Goal: Task Accomplishment & Management: Use online tool/utility

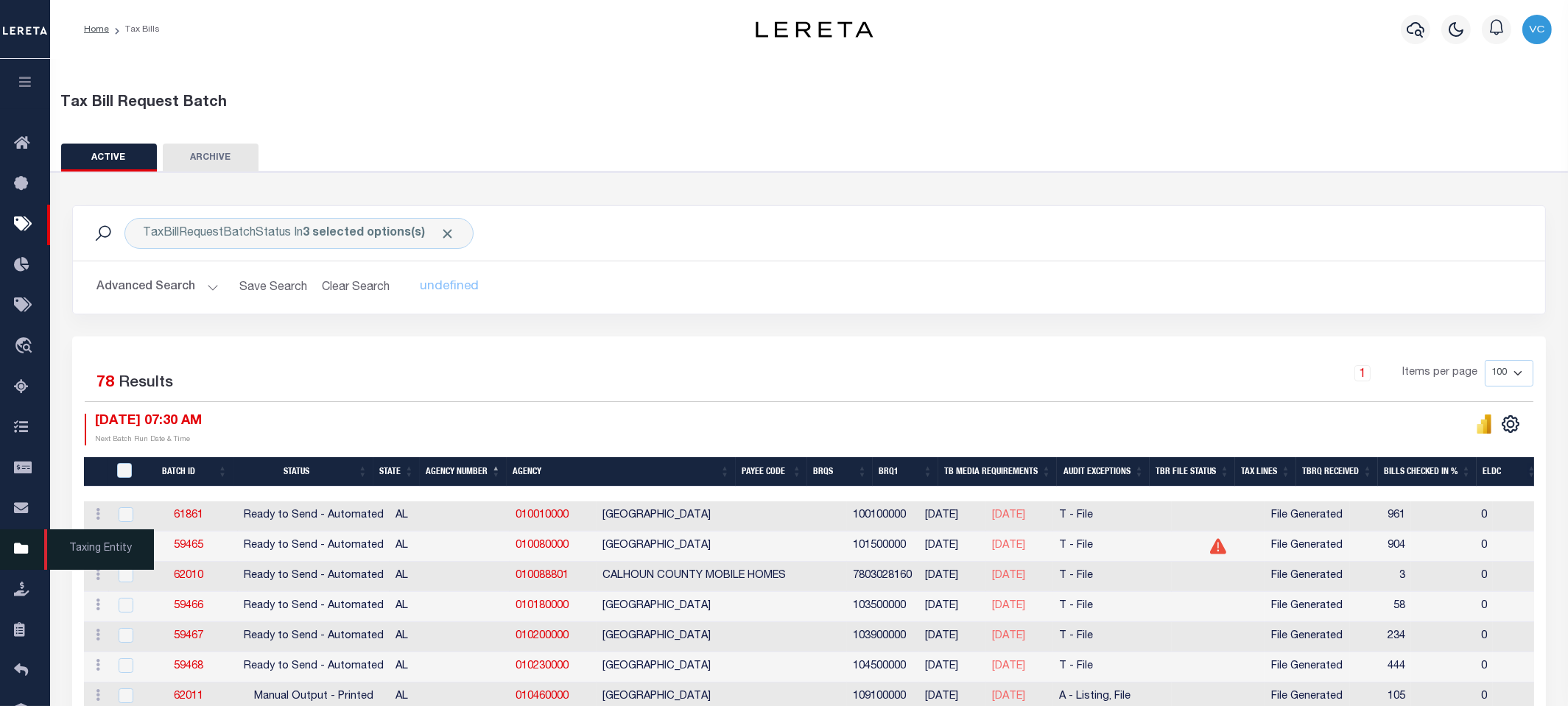
click at [18, 548] on icon at bounding box center [25, 549] width 24 height 18
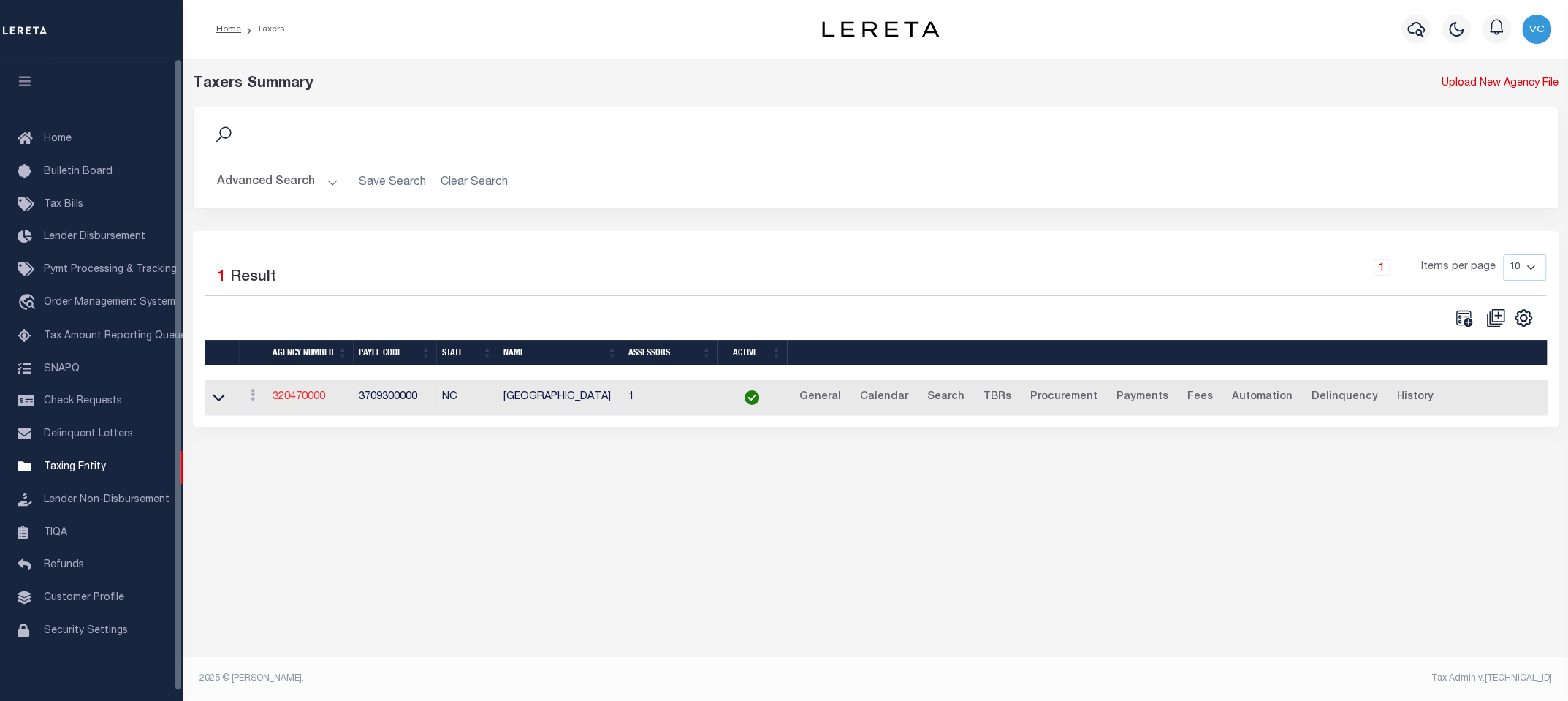
click at [295, 393] on link "320470000" at bounding box center [299, 397] width 53 height 10
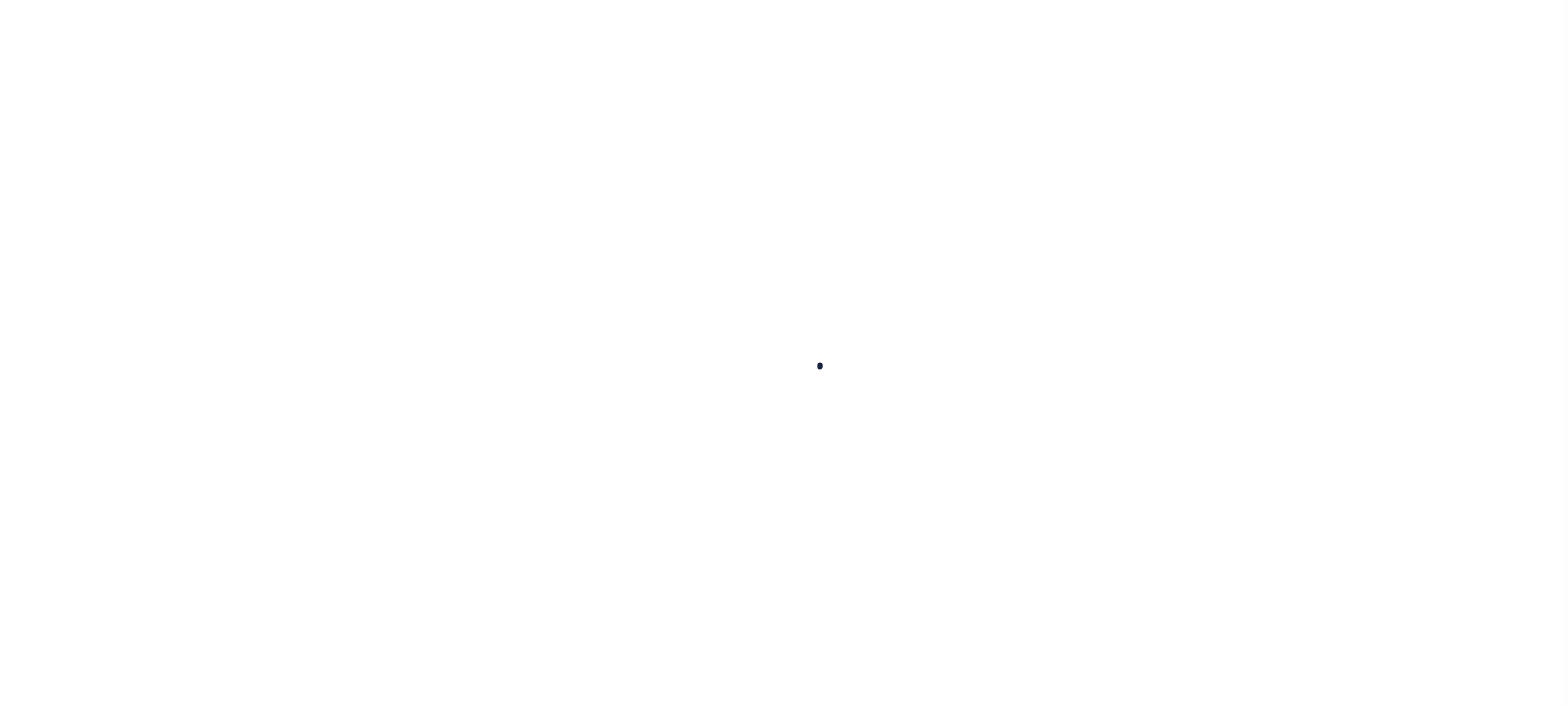
select select
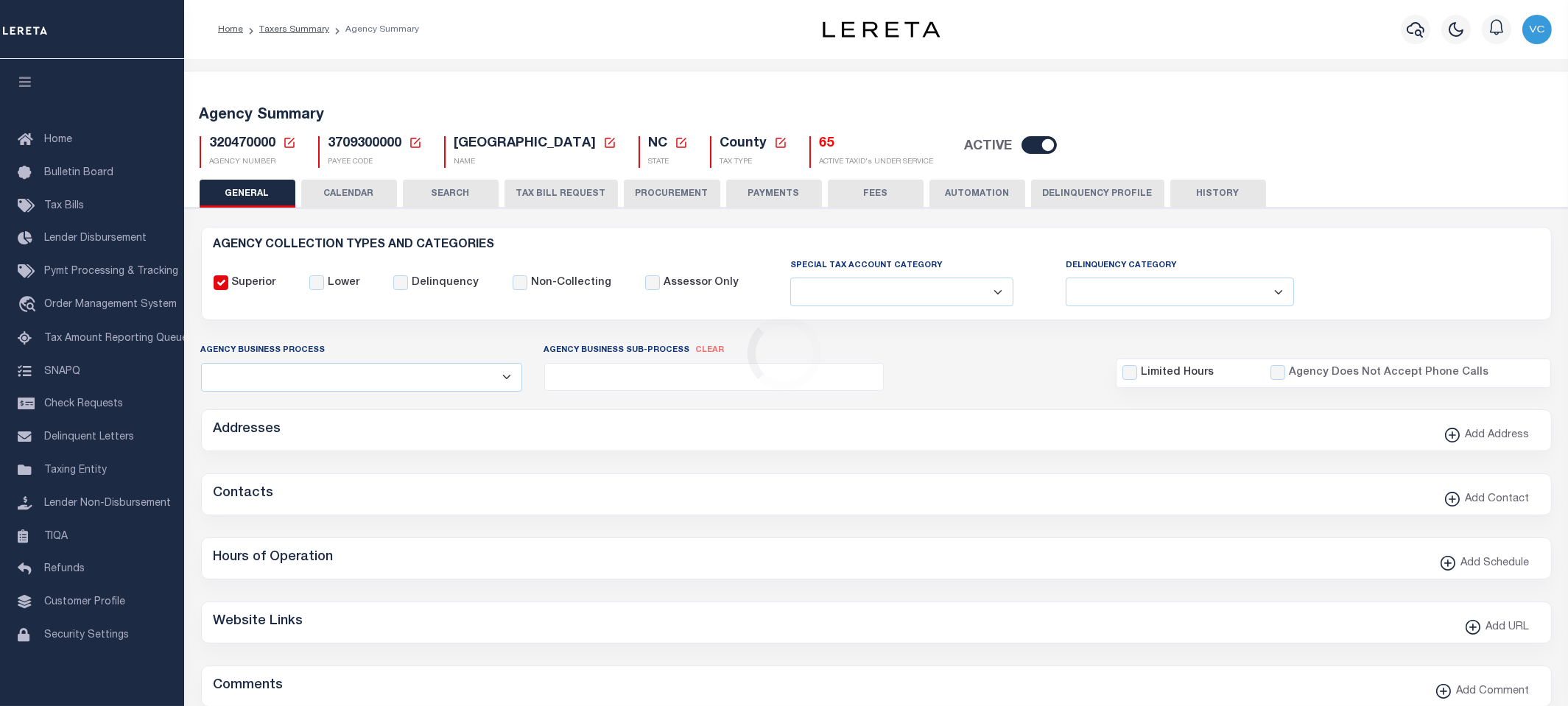
checkbox input "false"
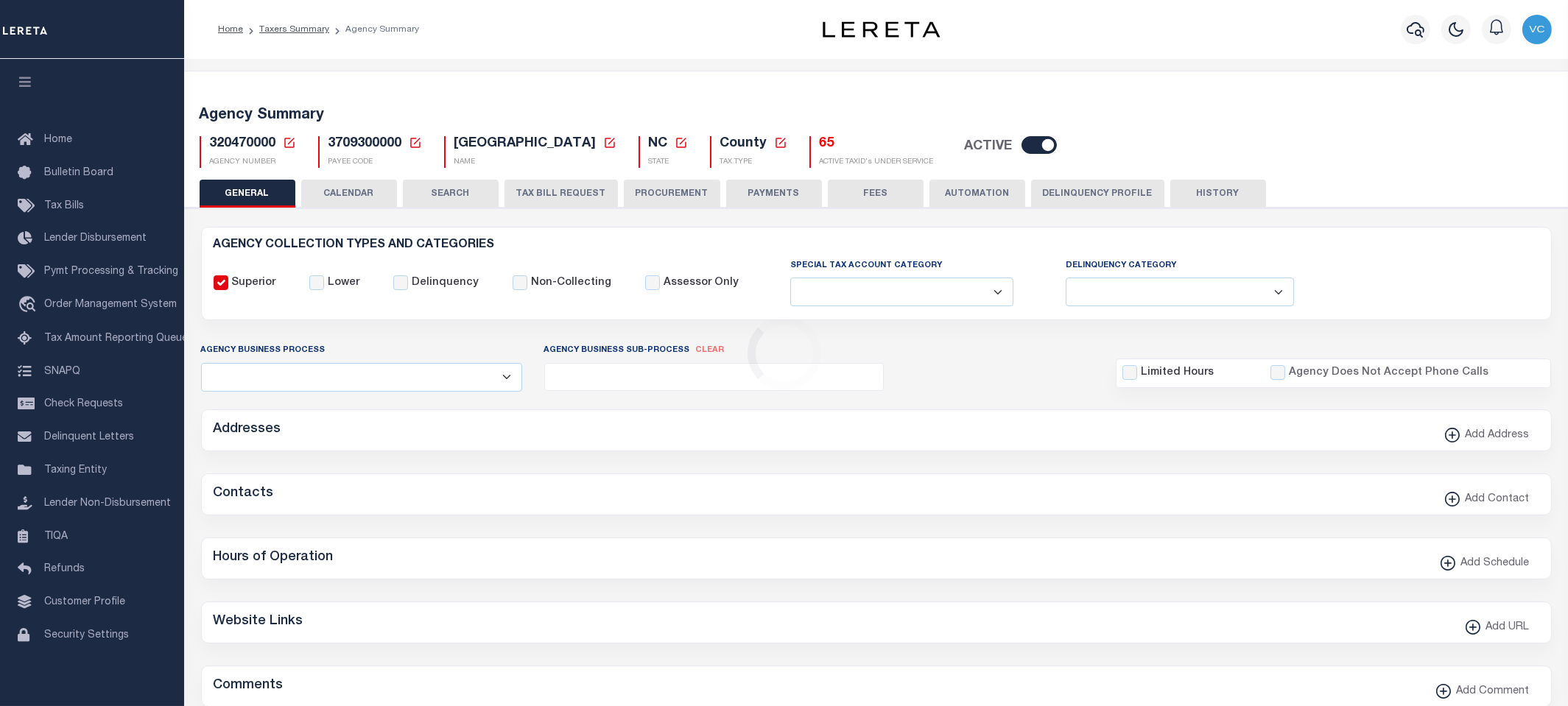
type input "3709300000"
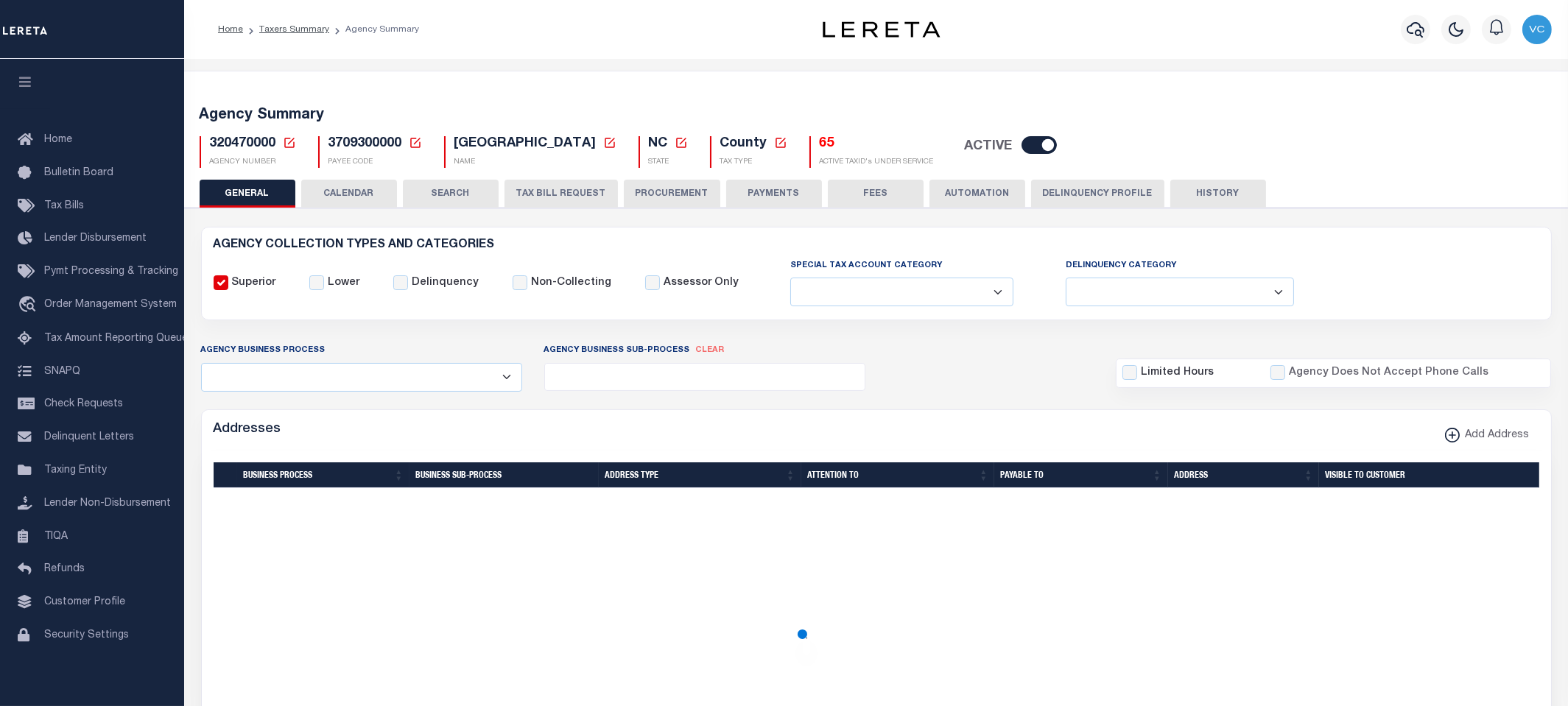
click at [286, 142] on icon at bounding box center [289, 143] width 13 height 13
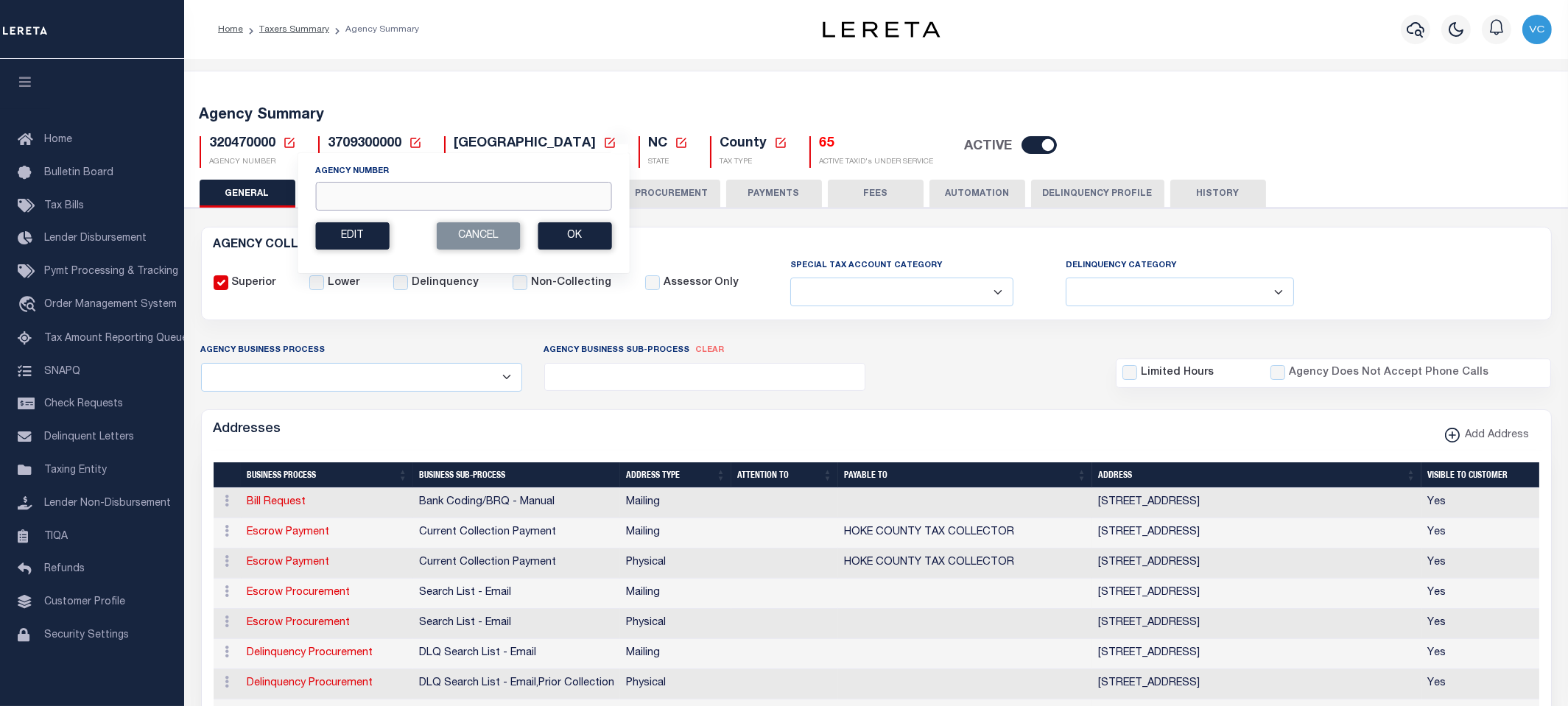
click at [345, 183] on input "Agency Number" at bounding box center [463, 196] width 296 height 29
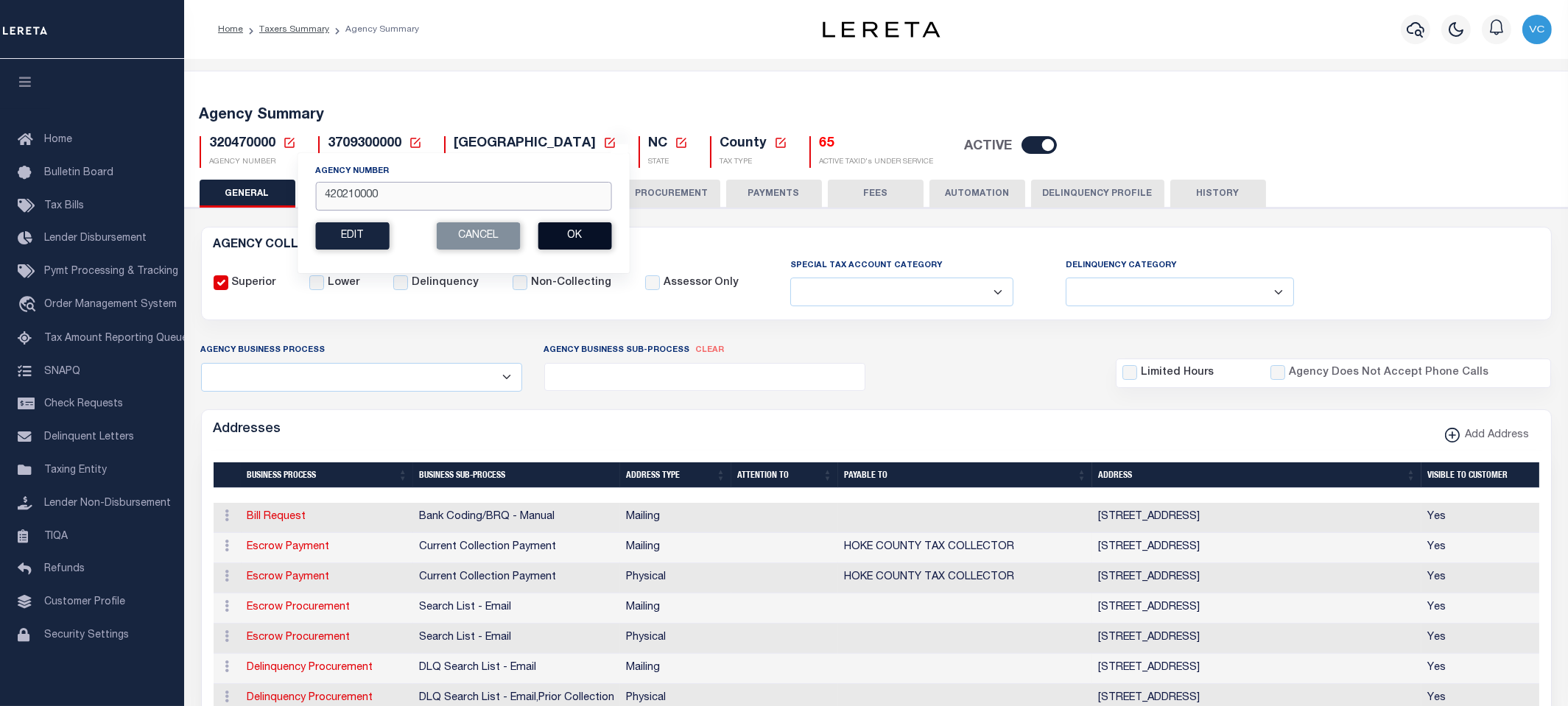
type input "420210000"
click at [576, 229] on button "Ok" at bounding box center [575, 236] width 74 height 27
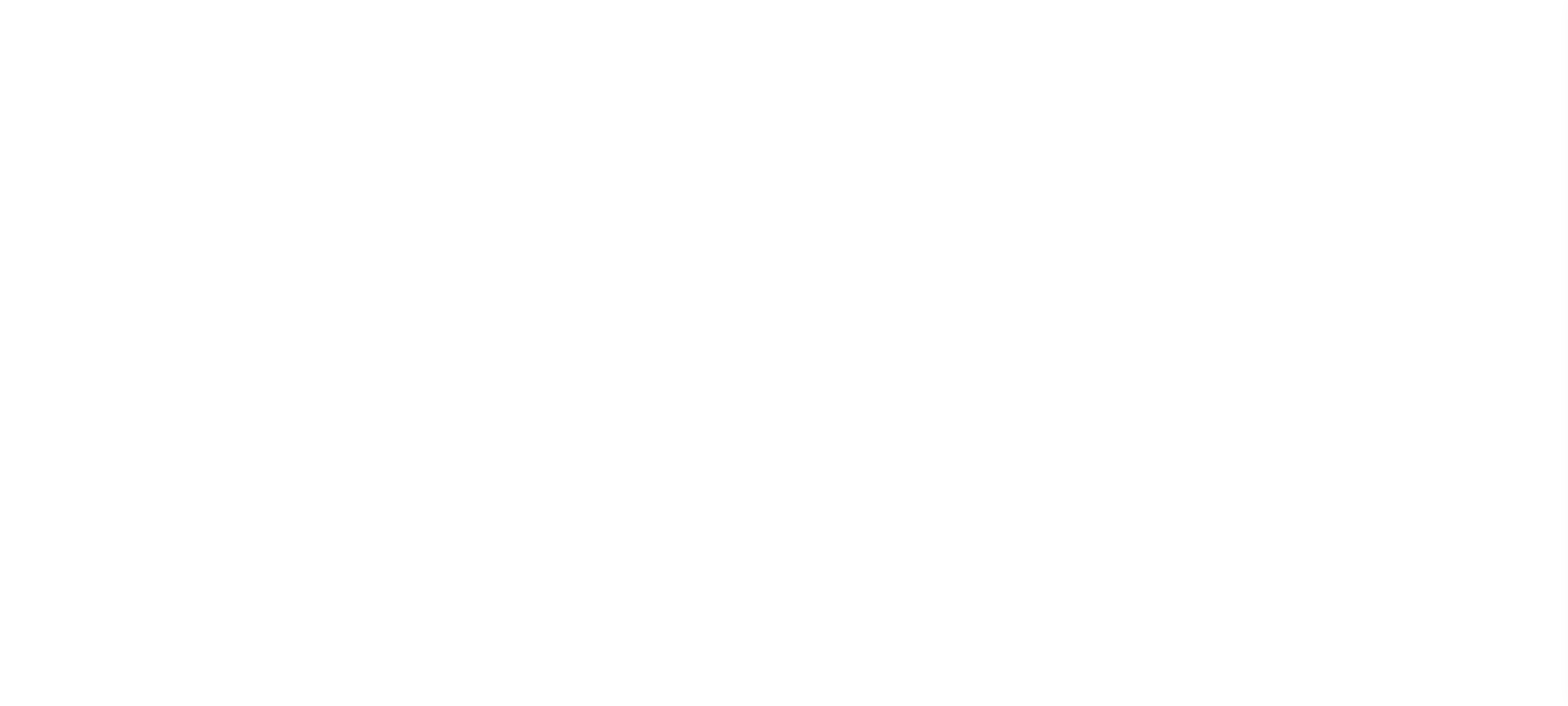
select select
checkbox input "false"
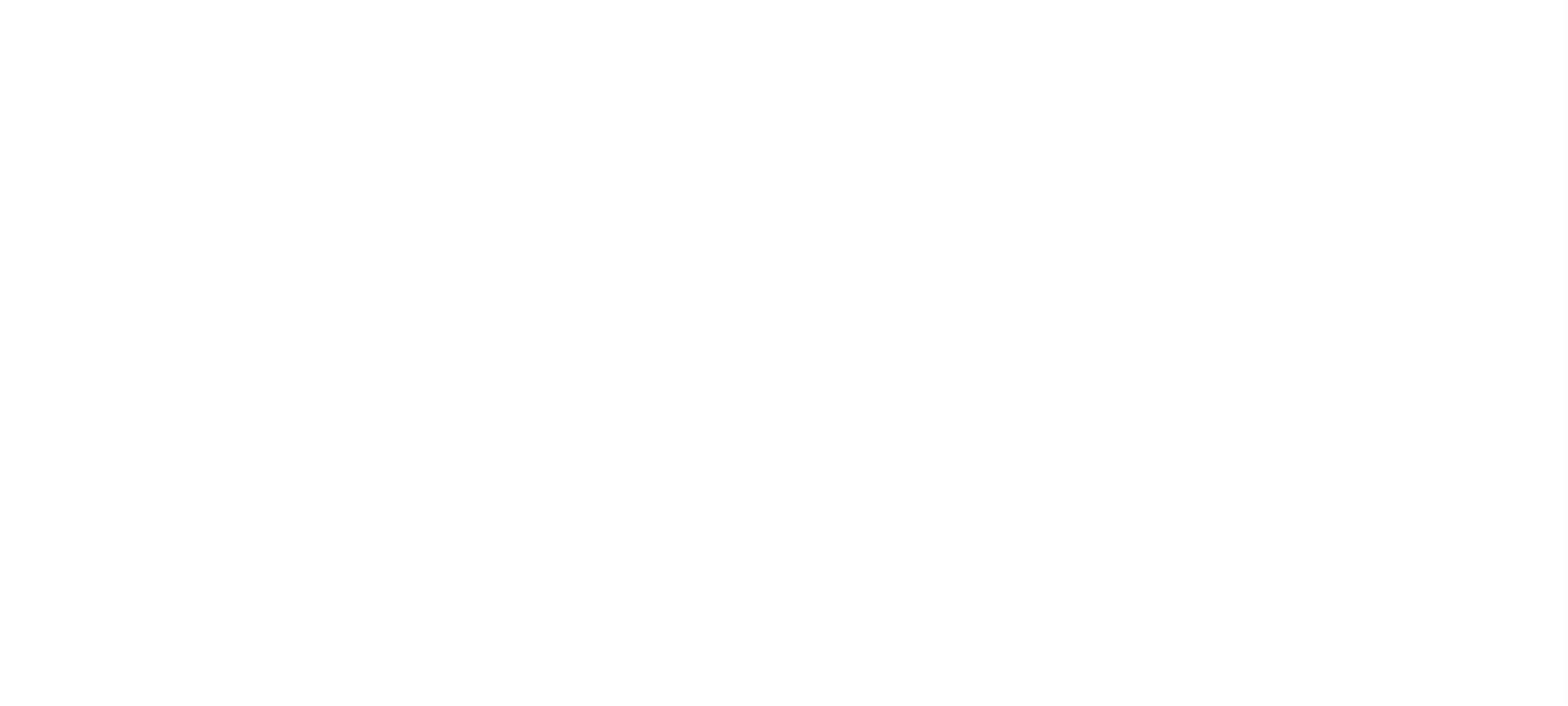
checkbox input "false"
type input "4804100000"
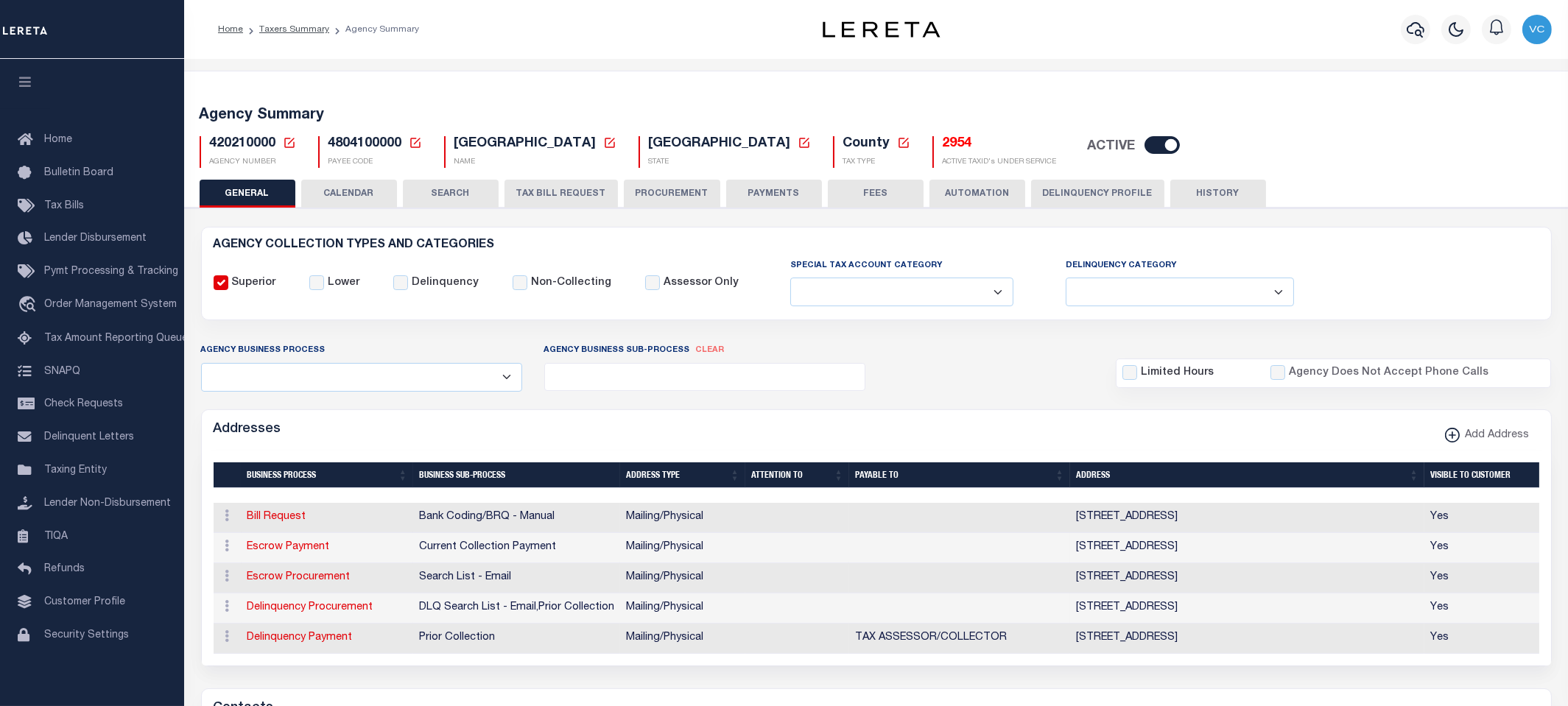
click at [289, 139] on icon at bounding box center [289, 143] width 13 height 13
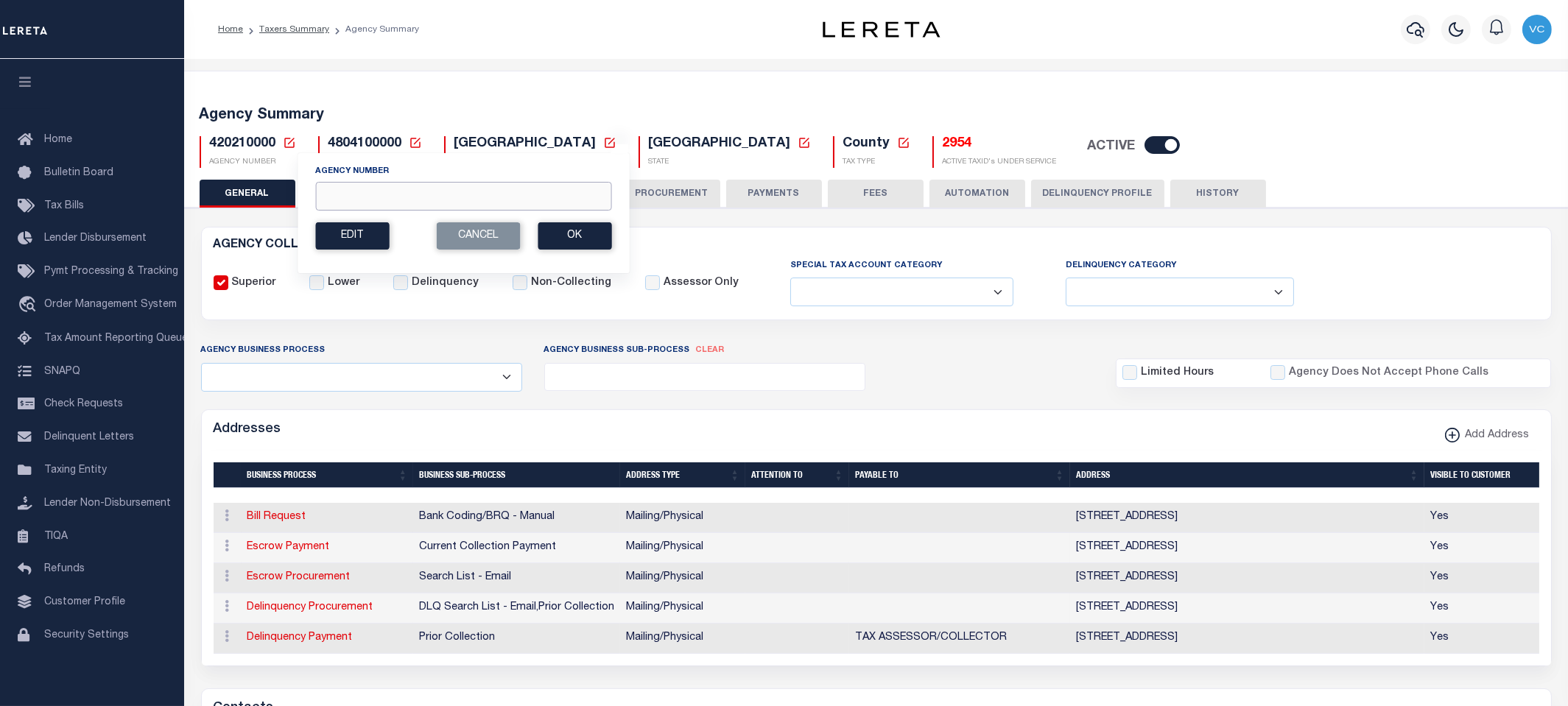
drag, startPoint x: 383, startPoint y: 192, endPoint x: 376, endPoint y: 202, distance: 12.2
click at [383, 192] on input "Agency Number" at bounding box center [463, 196] width 296 height 29
type input "040210000"
click at [567, 229] on button "Ok" at bounding box center [575, 236] width 74 height 27
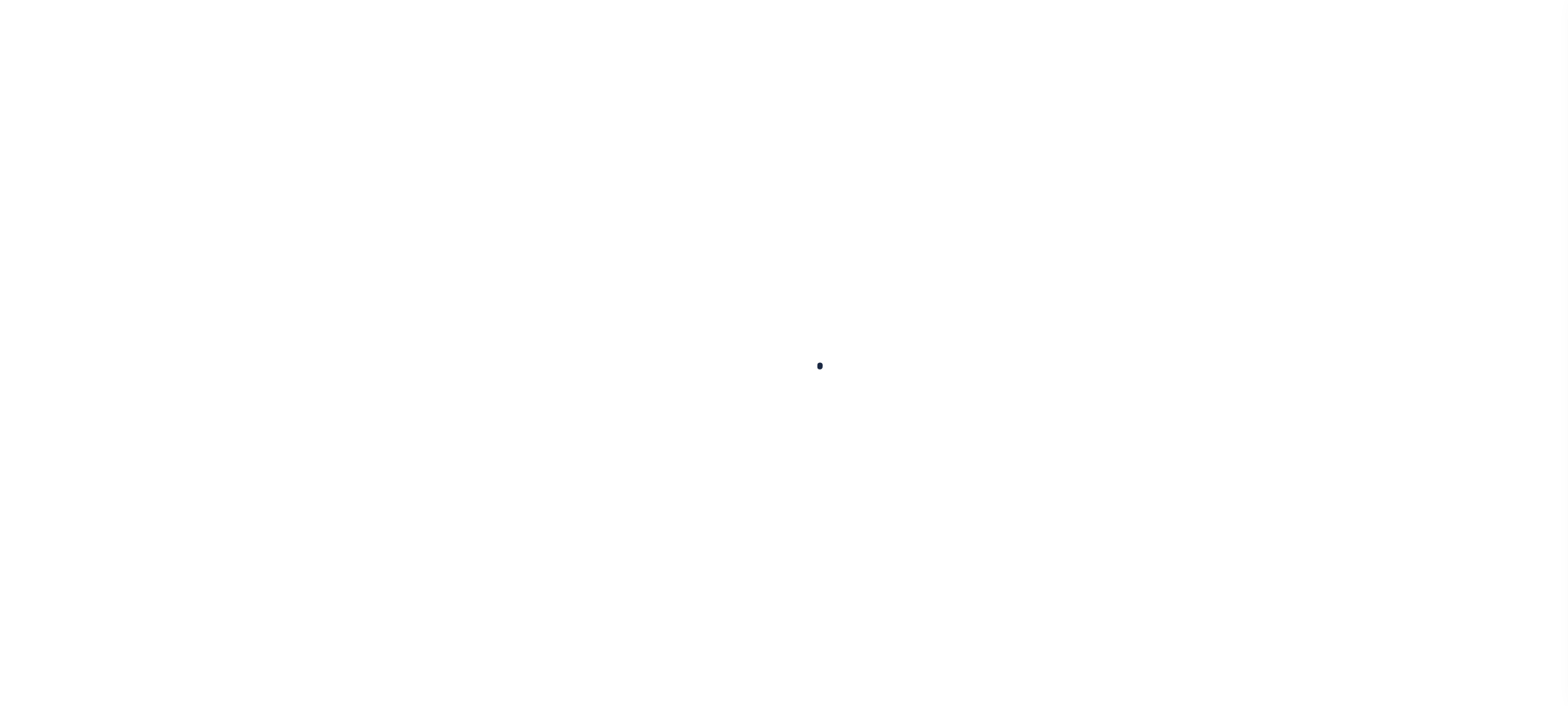
select select
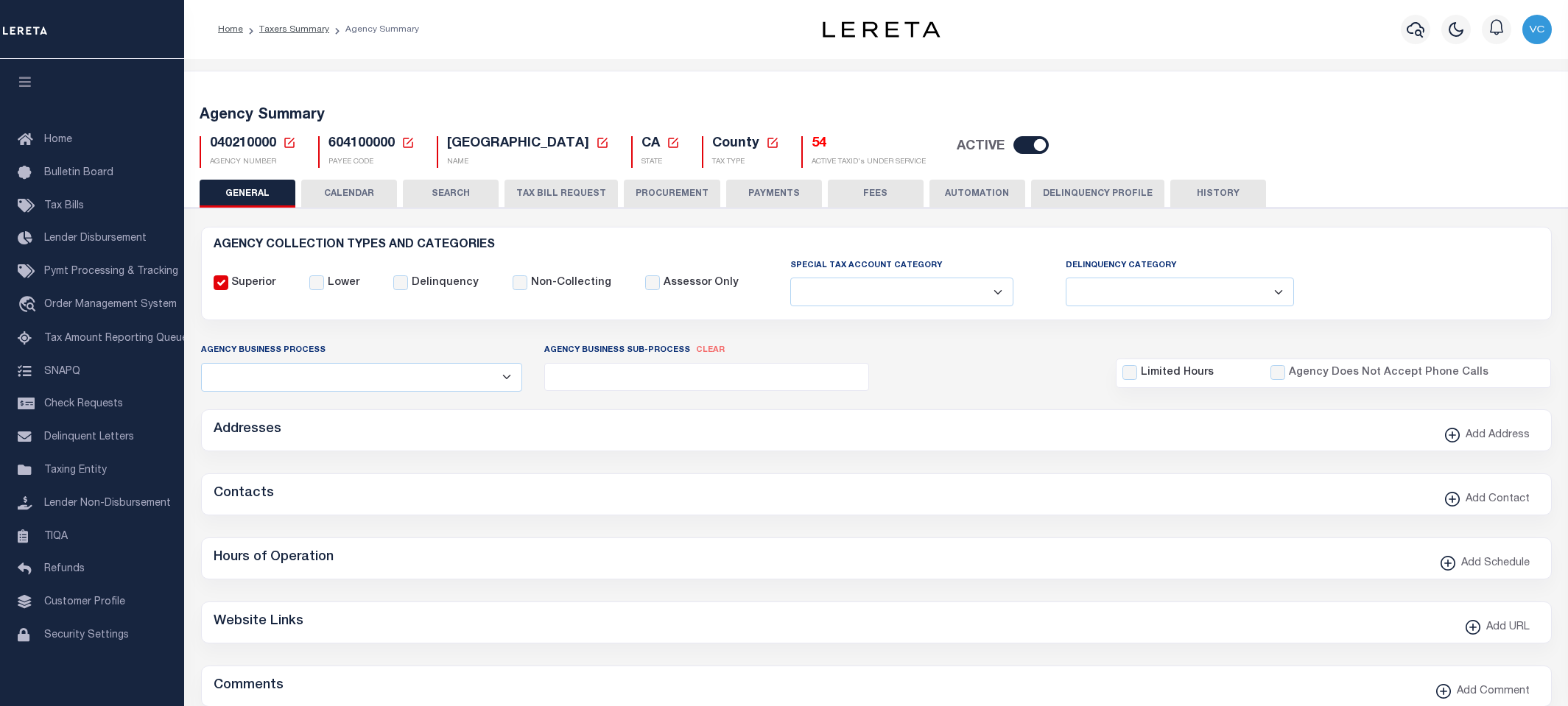
checkbox input "false"
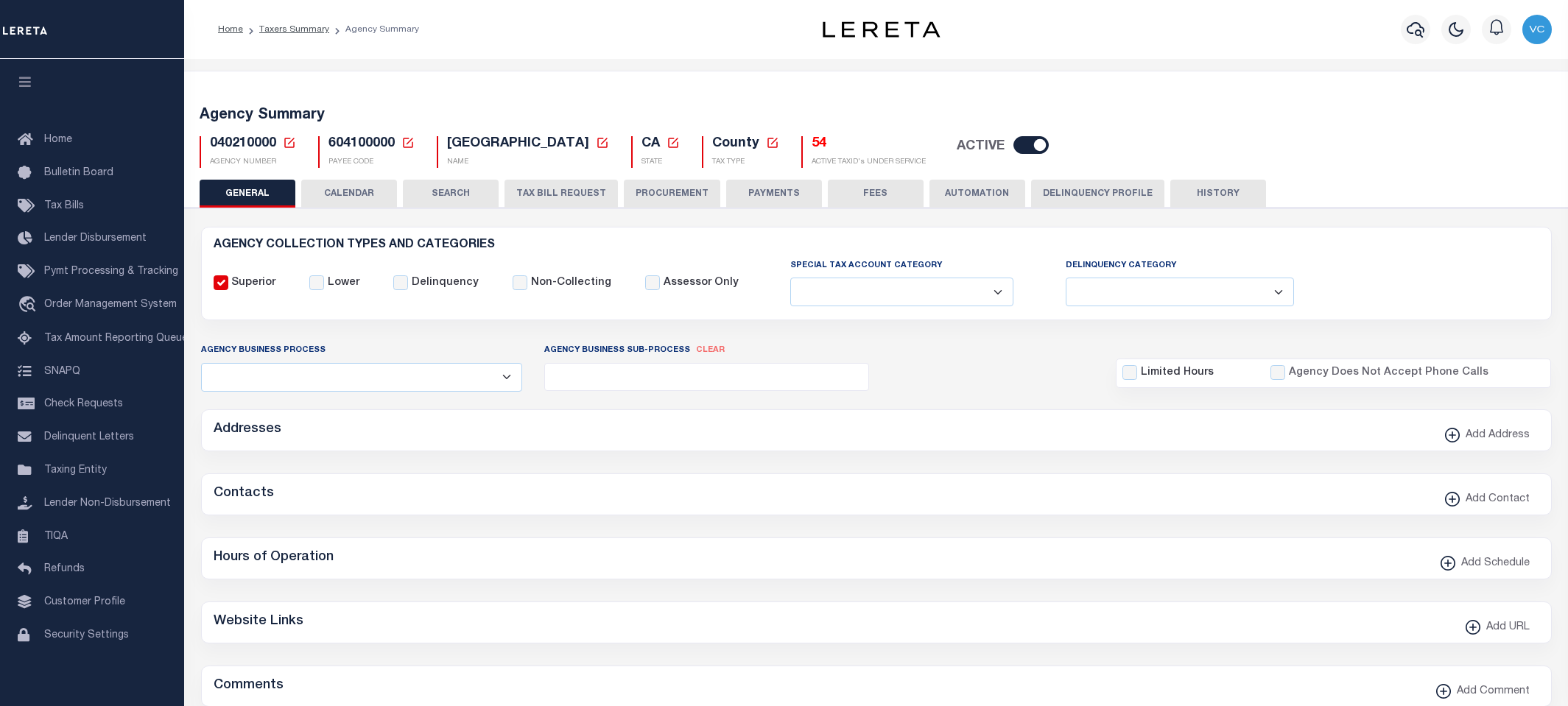
type input "604100000"
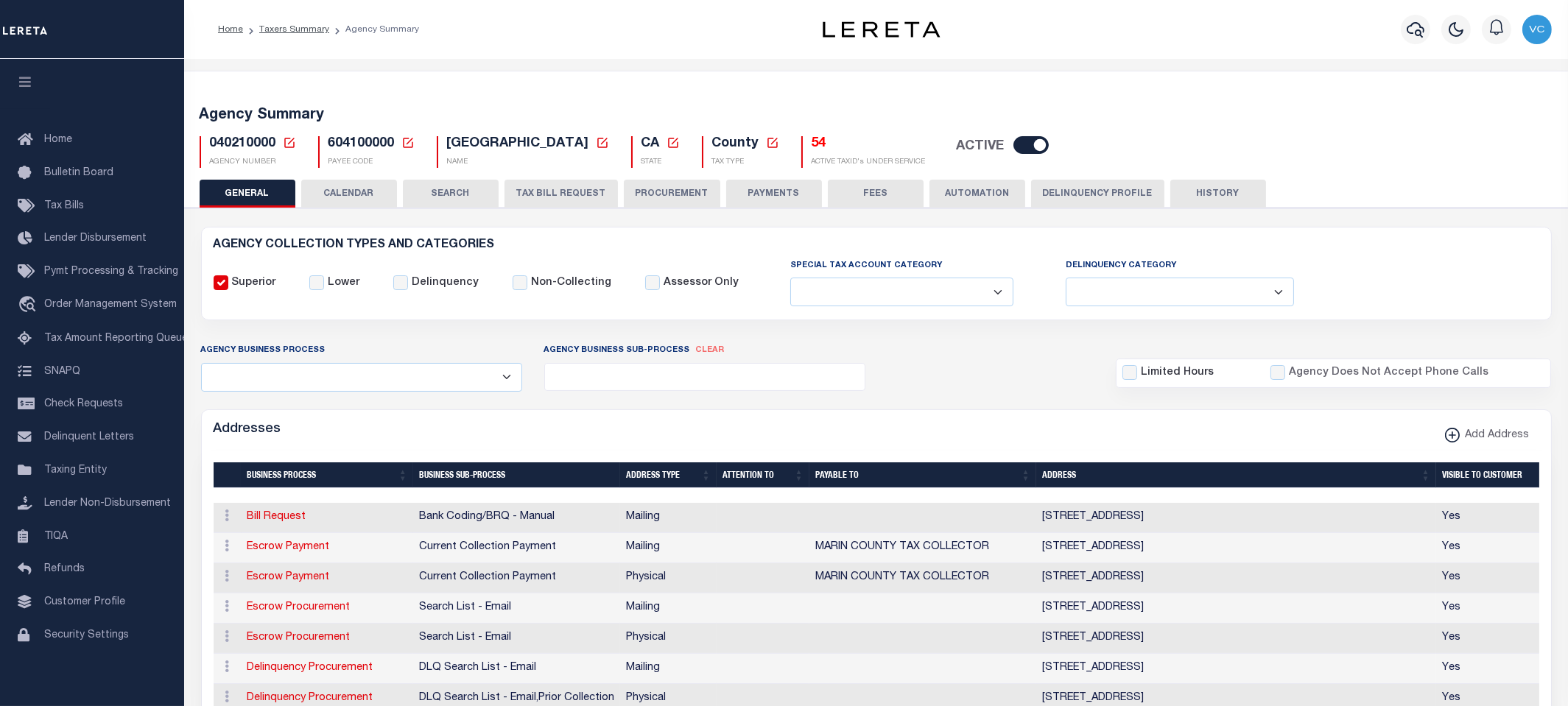
click at [287, 145] on icon at bounding box center [289, 143] width 13 height 13
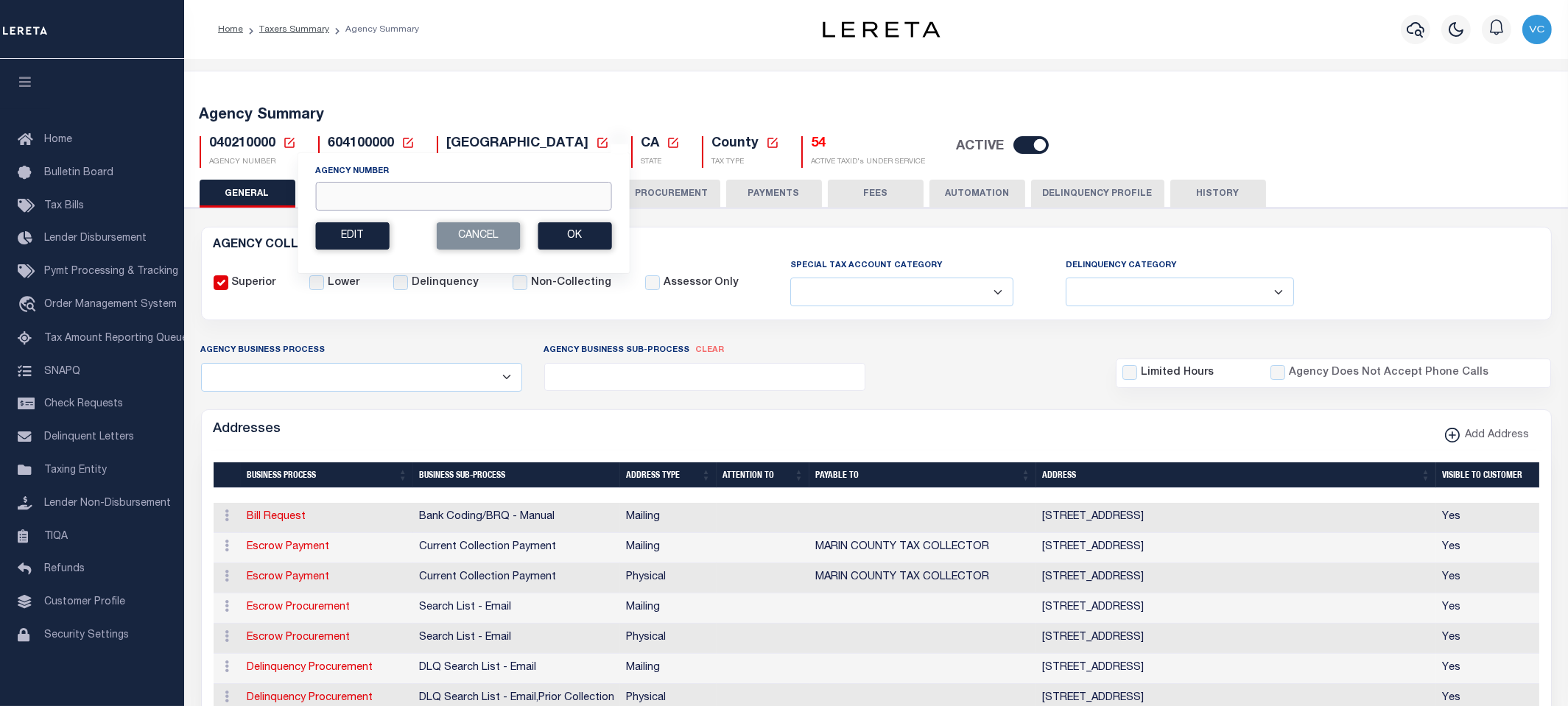
click at [339, 194] on input "Agency Number" at bounding box center [463, 196] width 296 height 29
type input "4"
type input "040218888"
click at [589, 229] on button "Ok" at bounding box center [575, 236] width 74 height 27
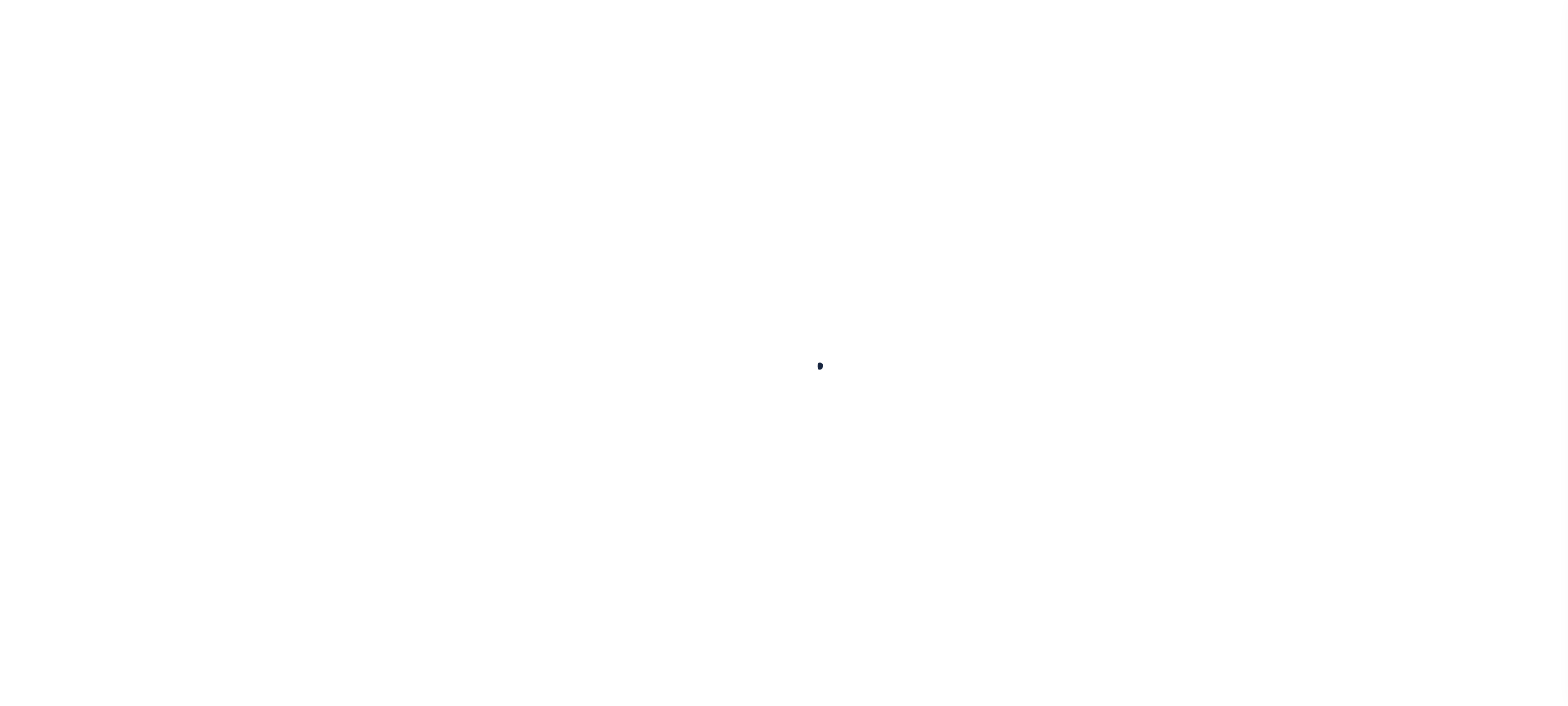
select select
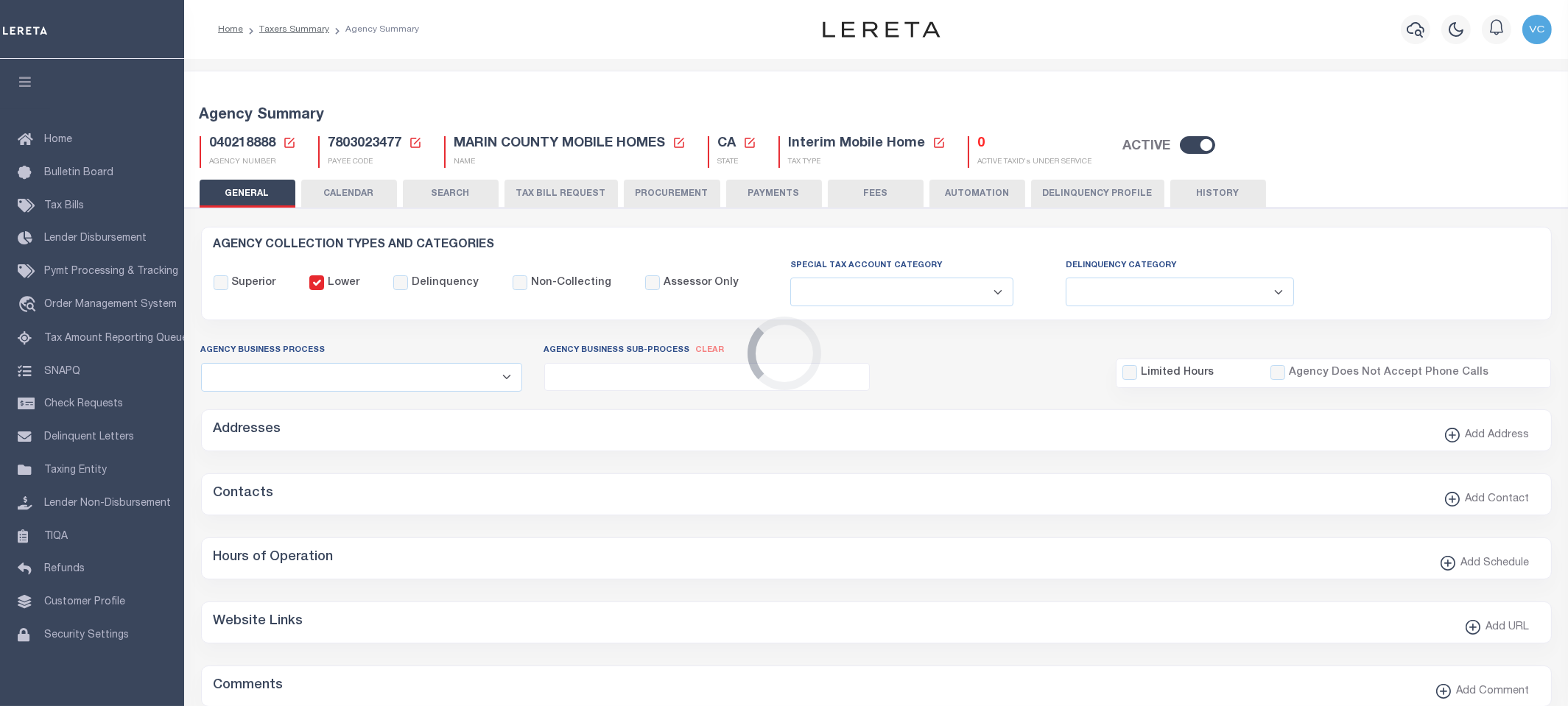
checkbox input "false"
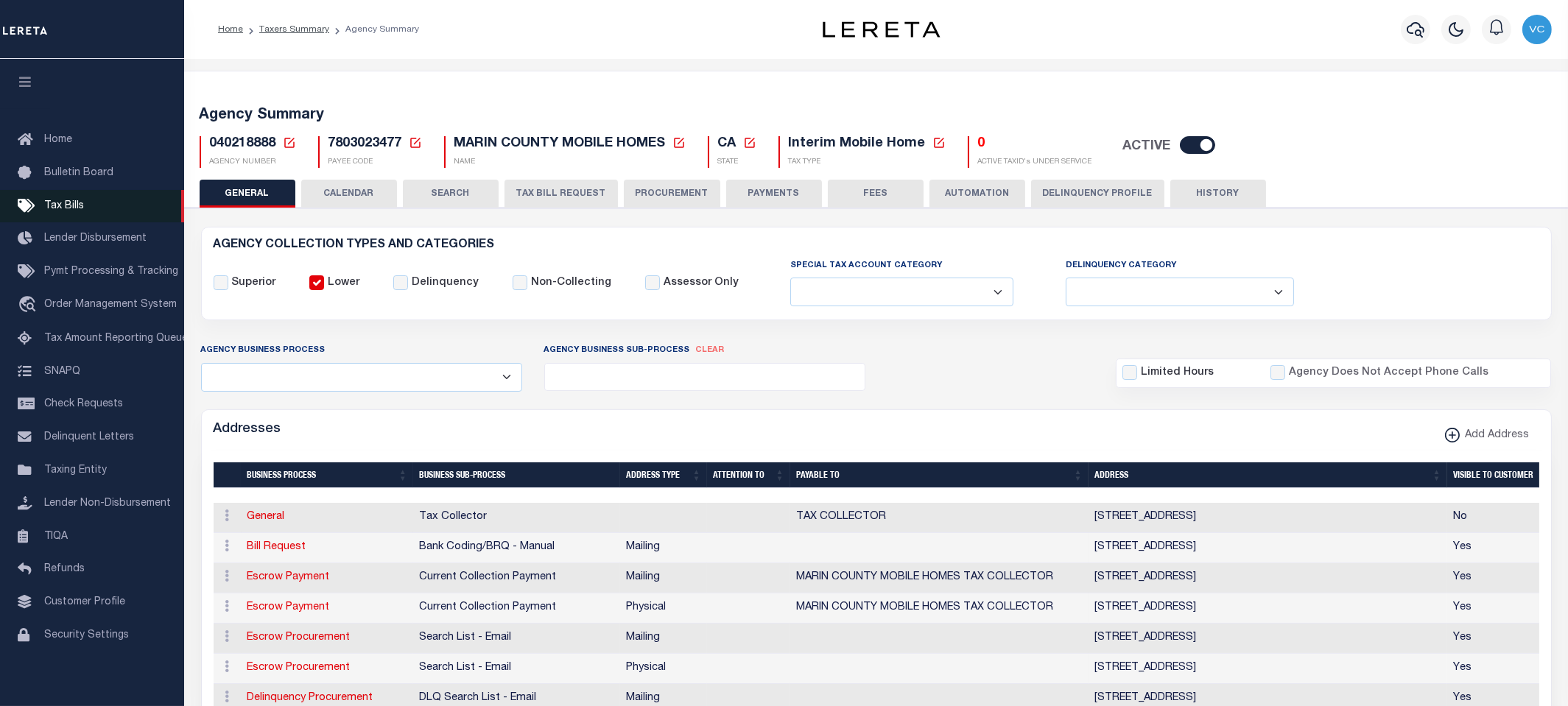
click at [62, 208] on span "Tax Bills" at bounding box center [63, 207] width 39 height 11
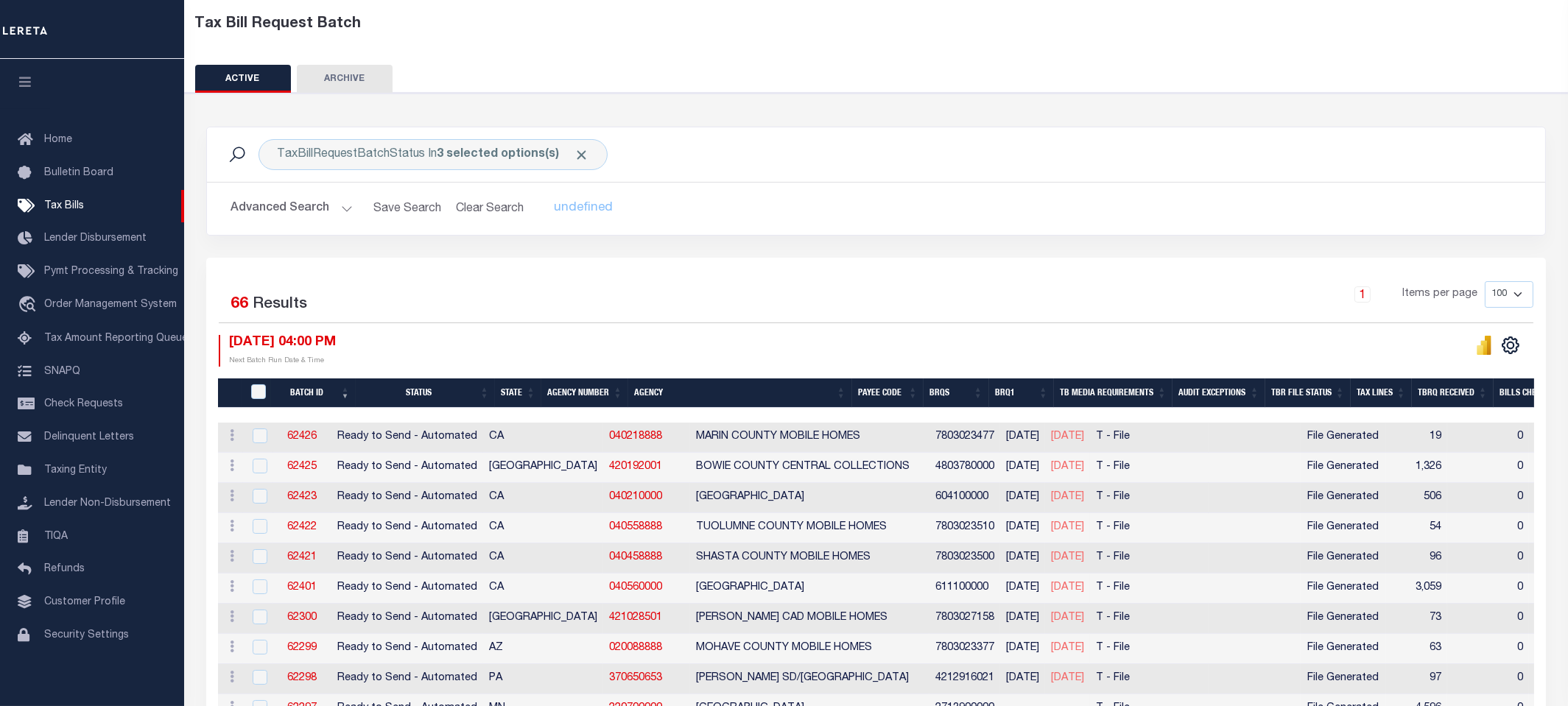
scroll to position [81, 0]
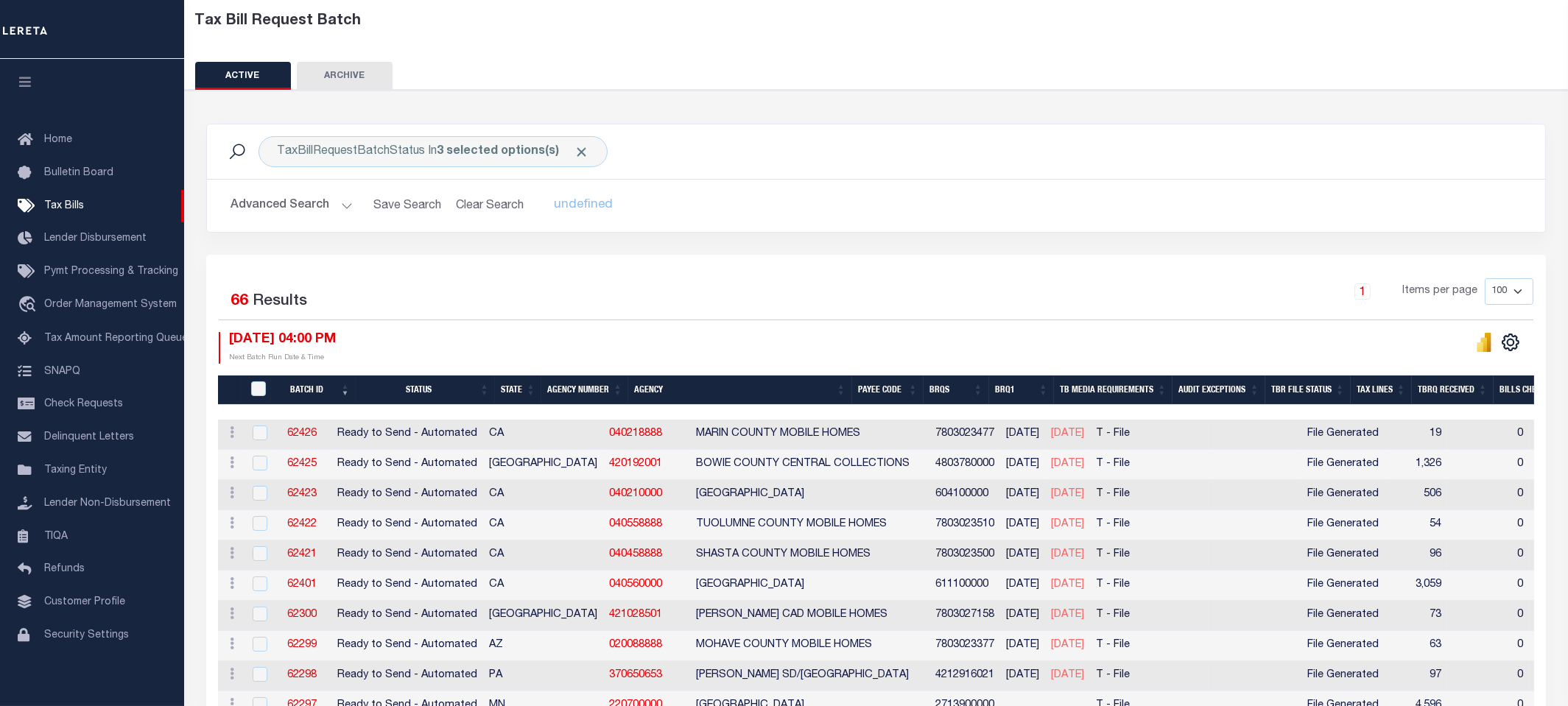
click at [579, 387] on th "Agency Number" at bounding box center [584, 391] width 87 height 30
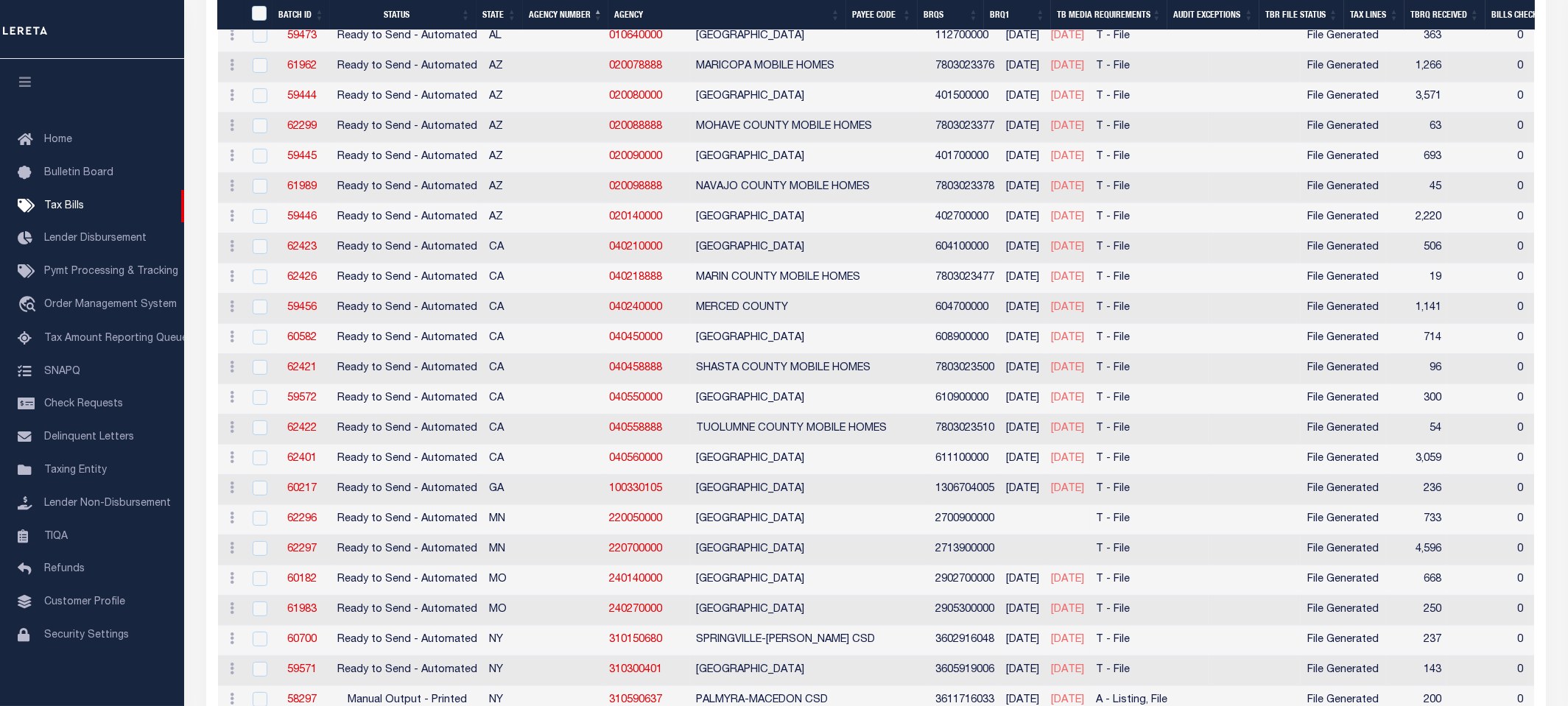
scroll to position [654, 0]
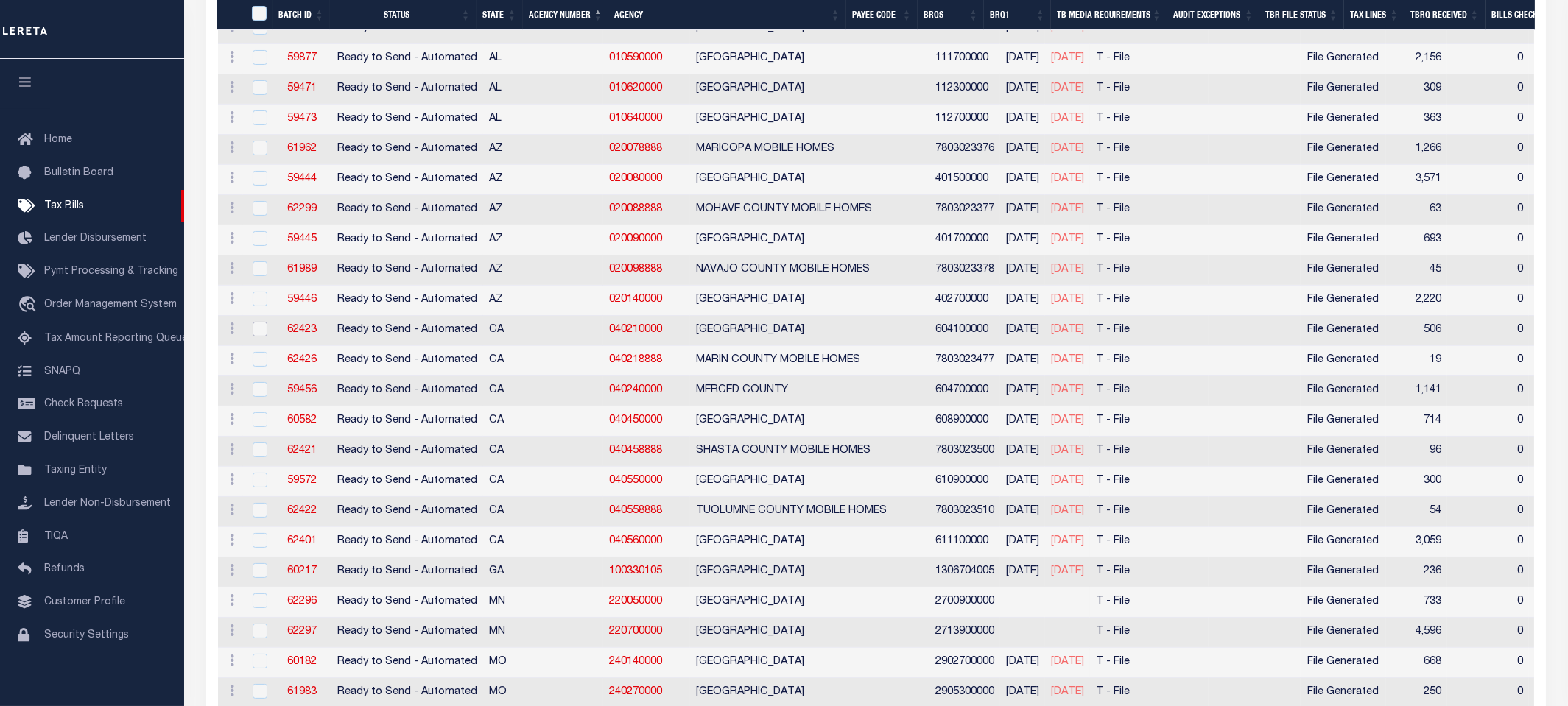
click at [259, 321] on input "checkbox" at bounding box center [259, 328] width 15 height 15
checkbox input "true"
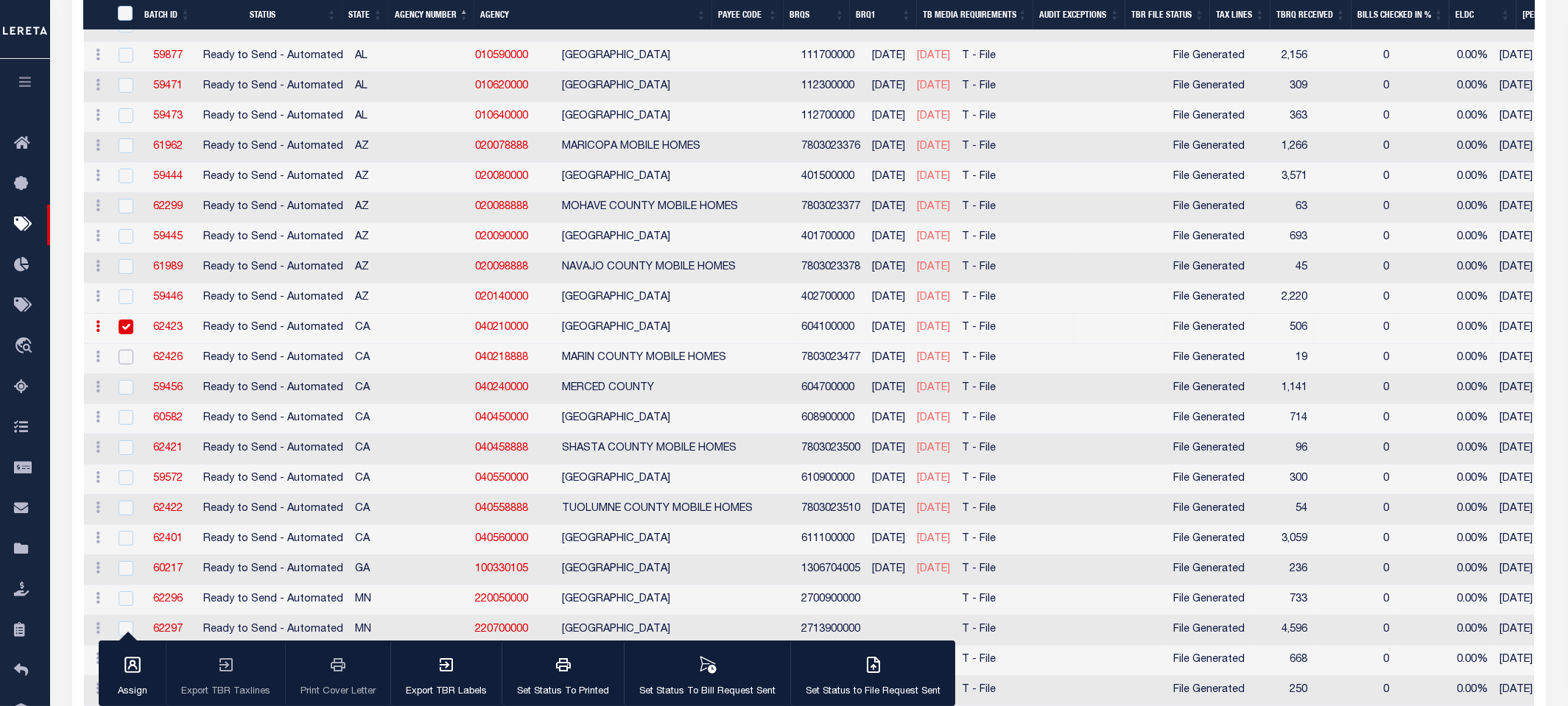
click at [123, 357] on input "checkbox" at bounding box center [125, 357] width 15 height 15
checkbox input "true"
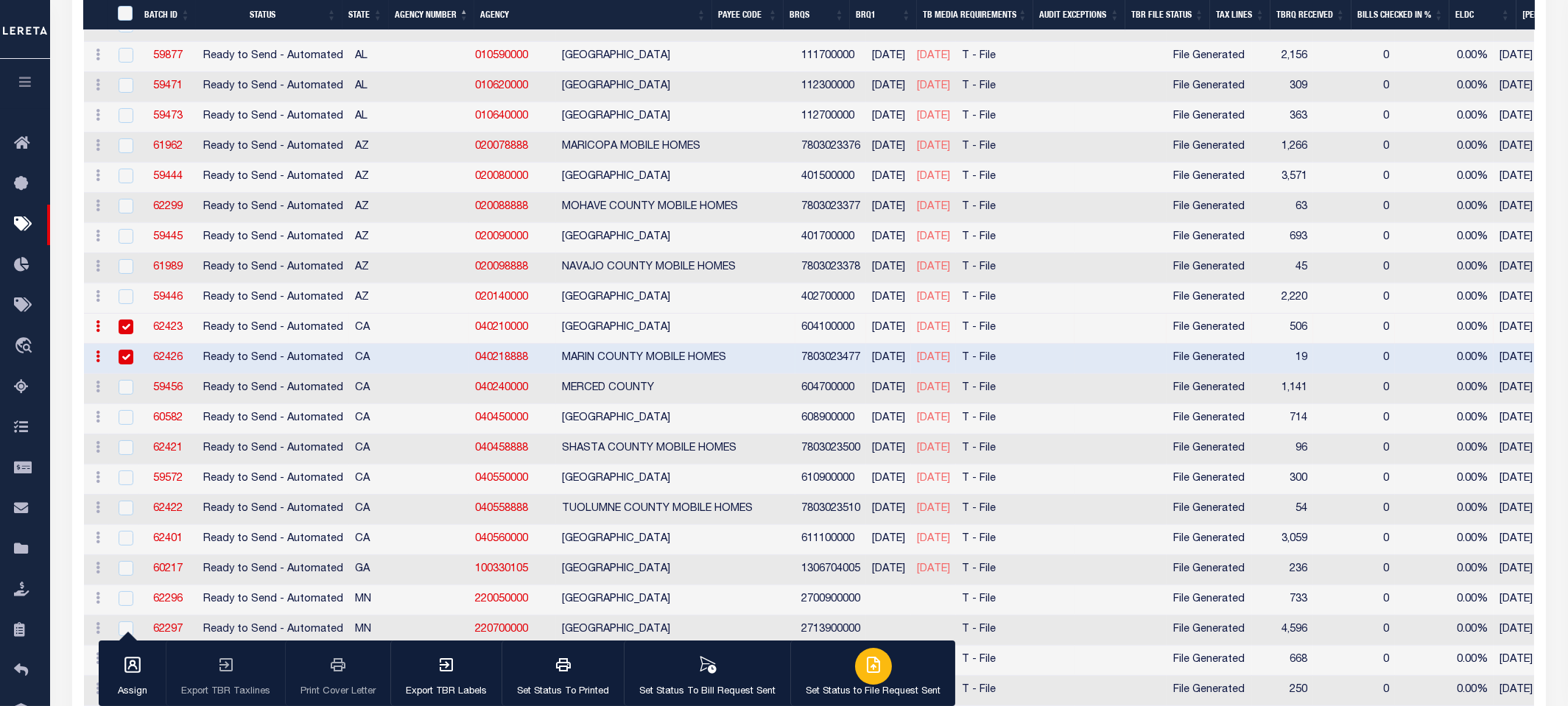
click at [865, 675] on div "button" at bounding box center [873, 667] width 37 height 37
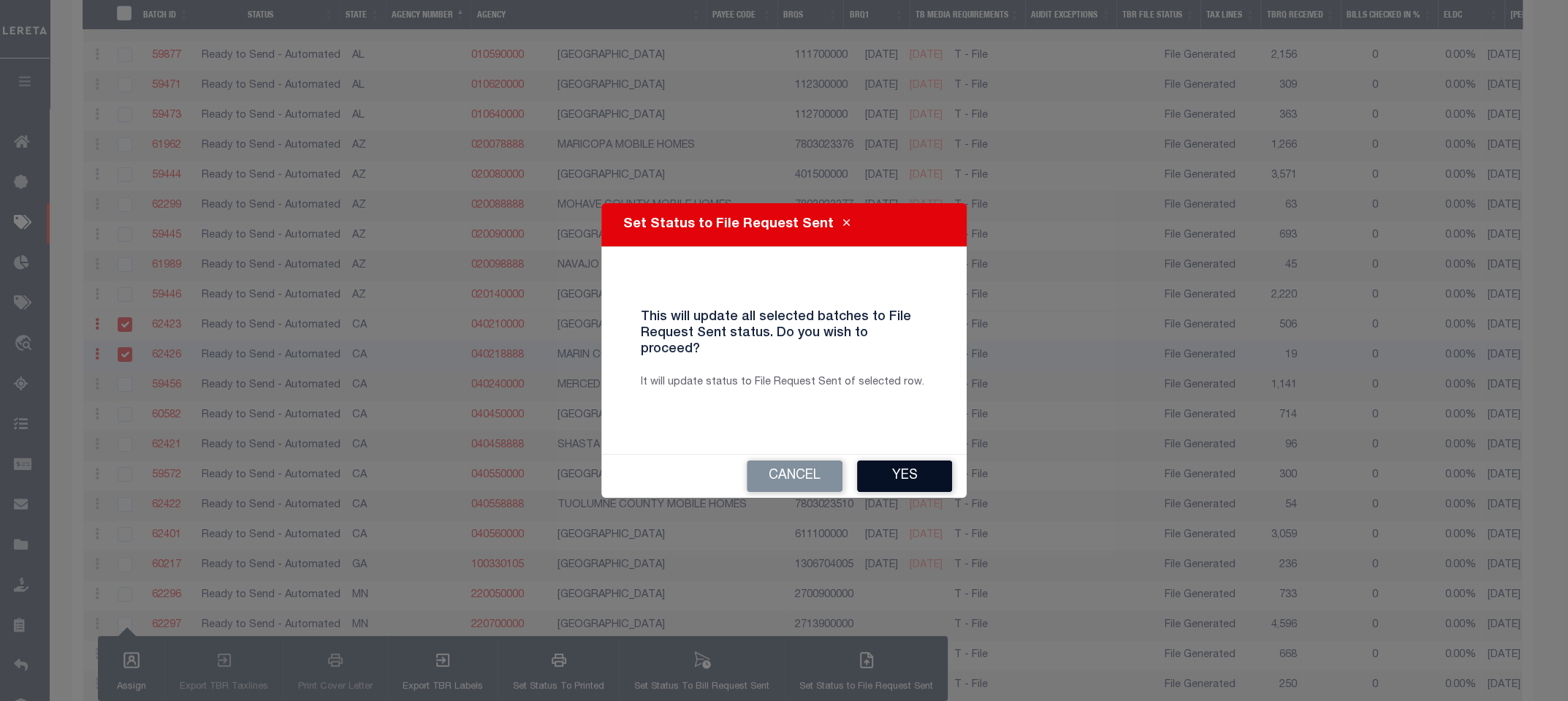
click at [893, 476] on button "Yes" at bounding box center [904, 477] width 95 height 31
